Goal: Check status: Check status

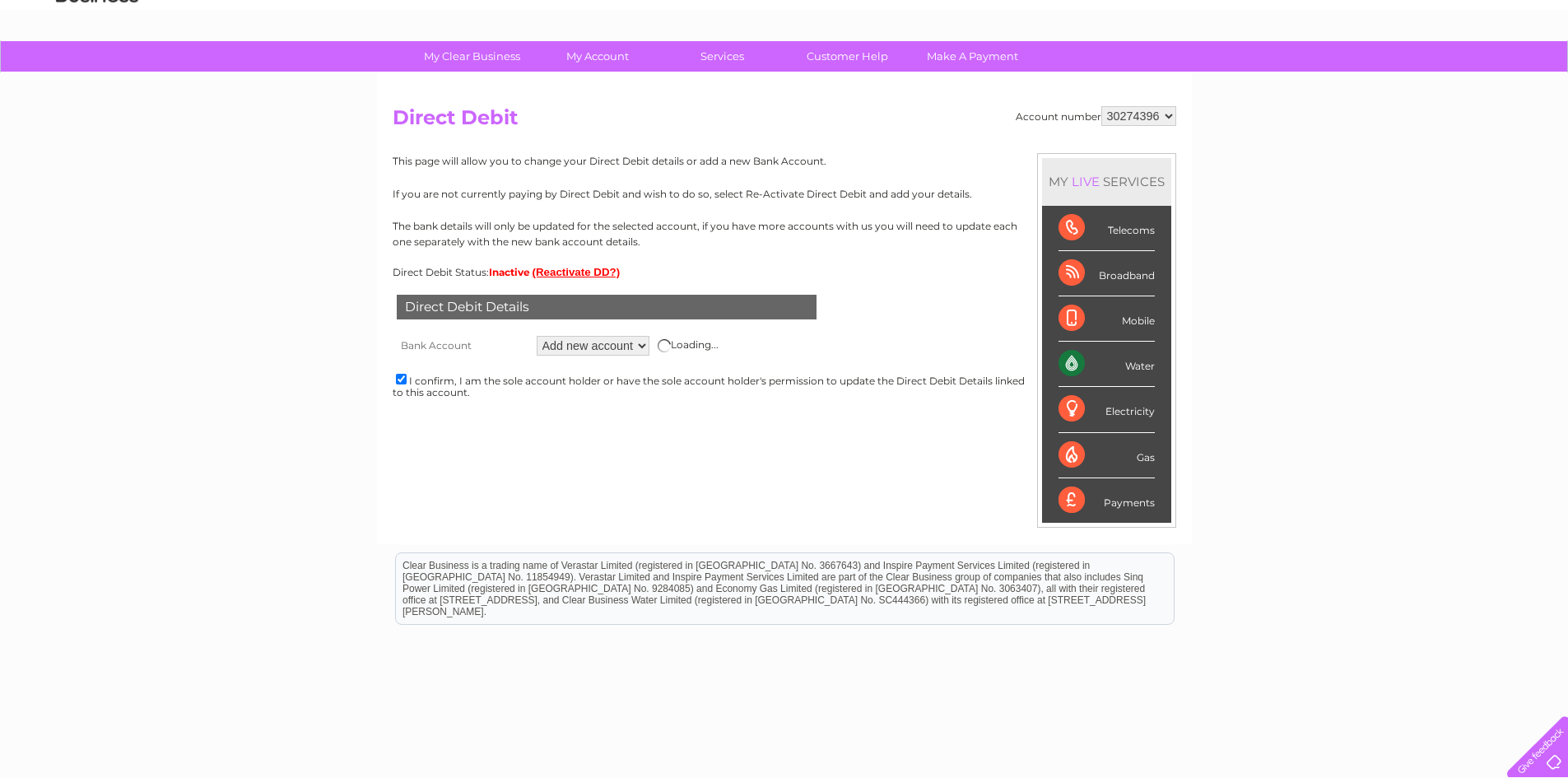
scroll to position [83, 0]
click at [670, 348] on div "Loading..." at bounding box center [688, 346] width 61 height 14
click at [669, 347] on div "Loading..." at bounding box center [688, 346] width 61 height 14
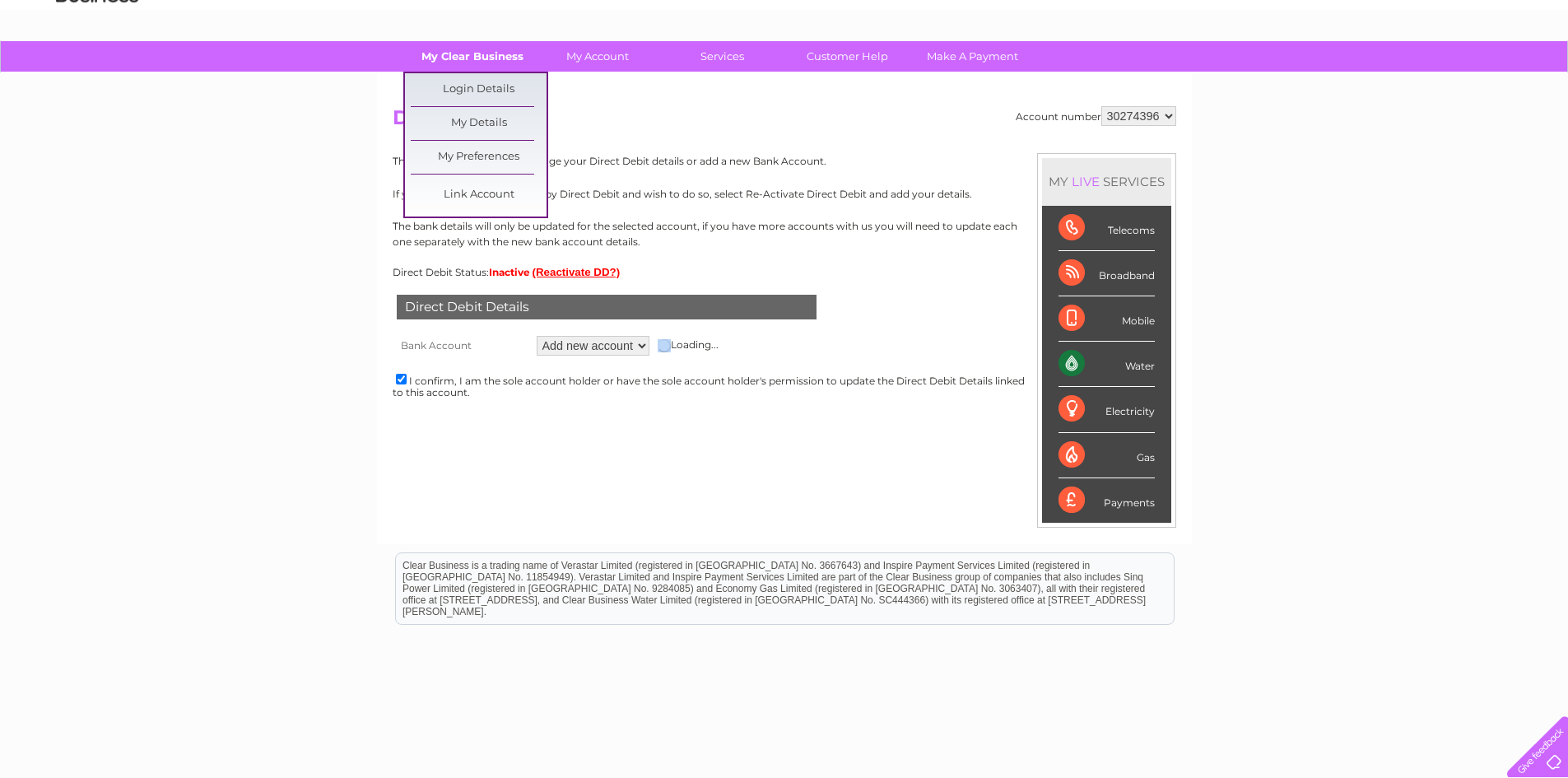
click at [440, 51] on link "My Clear Business" at bounding box center [472, 55] width 136 height 30
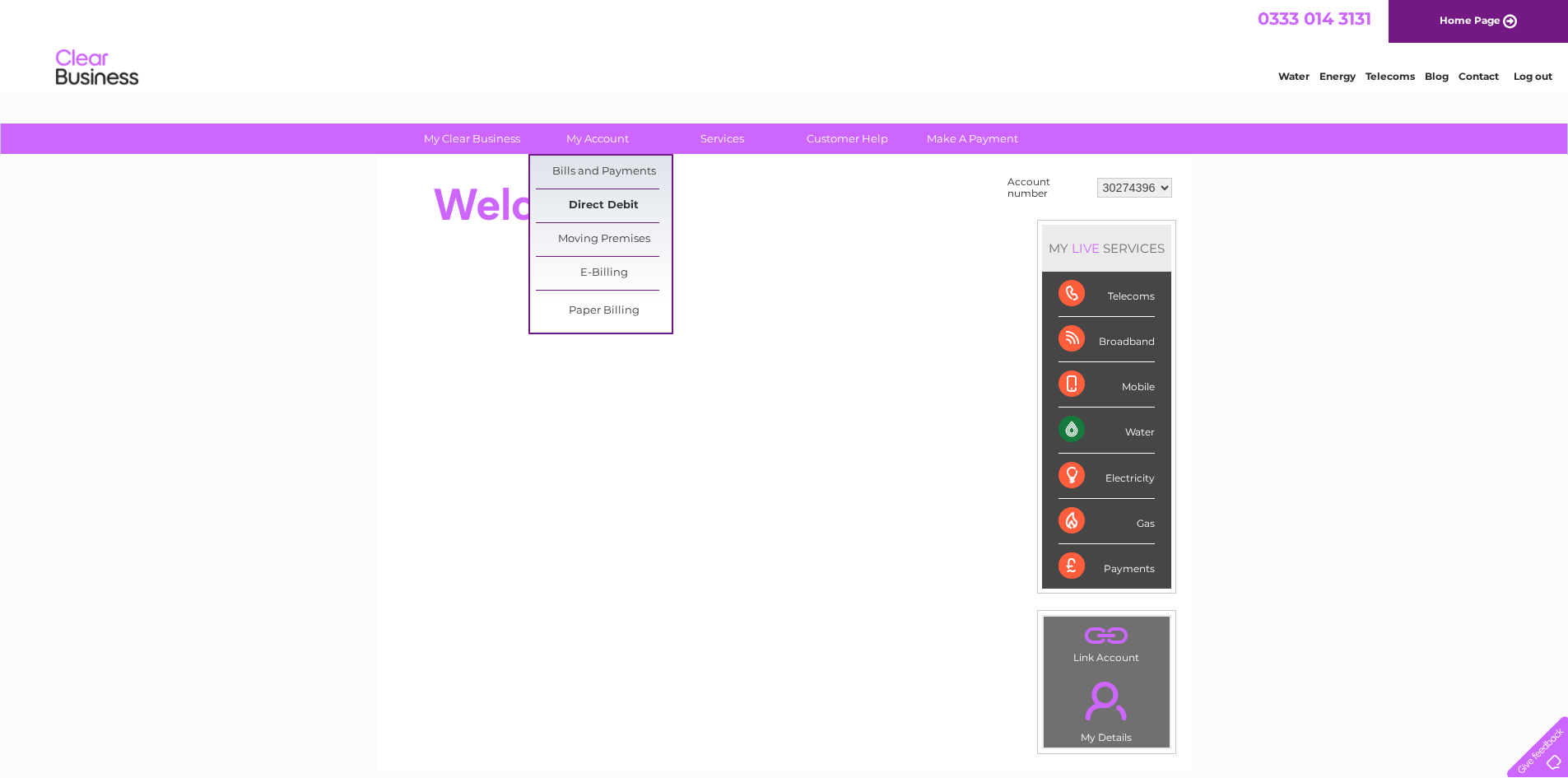
click at [590, 194] on link "Direct Debit" at bounding box center [604, 206] width 136 height 33
